Goal: Task Accomplishment & Management: Use online tool/utility

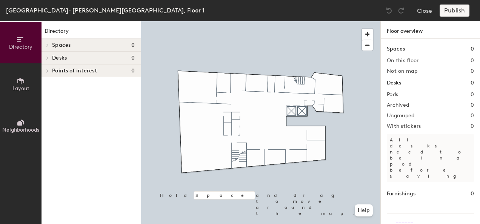
click at [19, 87] on span "Layout" at bounding box center [20, 88] width 17 height 6
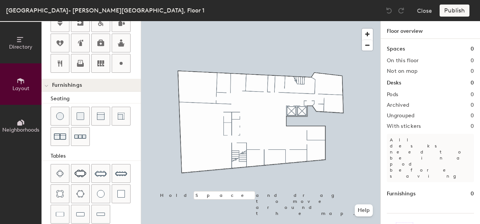
scroll to position [249, 0]
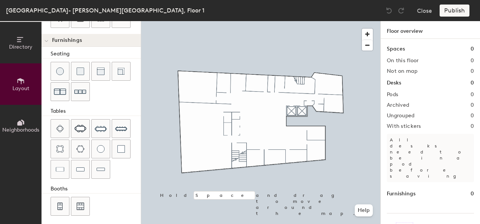
click at [223, 151] on div "Directory Layout Neighborhoods Layout Add space Resize Desks Points of Interest…" at bounding box center [240, 122] width 480 height 203
click at [214, 142] on div "Directory Layout Neighborhoods Layout Add space Resize Desks Points of Interest…" at bounding box center [240, 122] width 480 height 203
drag, startPoint x: 101, startPoint y: 168, endPoint x: 203, endPoint y: 155, distance: 103.3
click at [168, 21] on div at bounding box center [260, 21] width 239 height 0
click at [215, 21] on div at bounding box center [260, 21] width 239 height 0
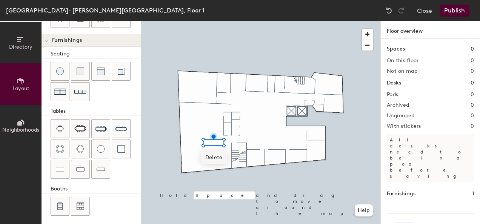
click at [217, 157] on span "Delete" at bounding box center [214, 157] width 26 height 13
type input "20"
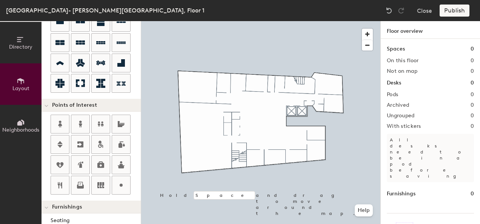
scroll to position [80, 0]
